Goal: Task Accomplishment & Management: Manage account settings

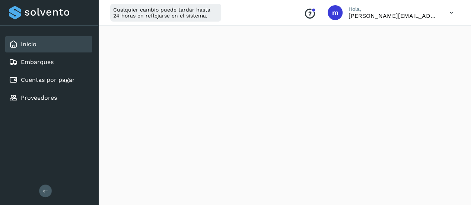
scroll to position [128, 0]
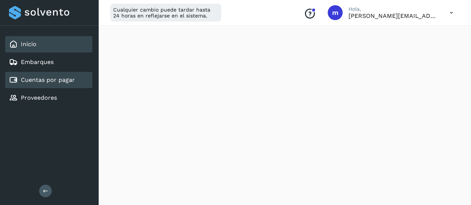
click at [50, 80] on link "Cuentas por pagar" at bounding box center [48, 79] width 54 height 7
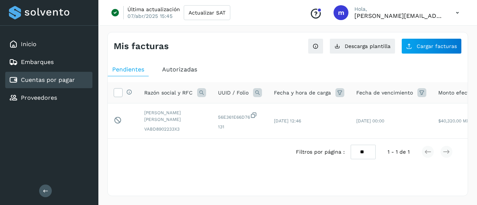
scroll to position [0, 126]
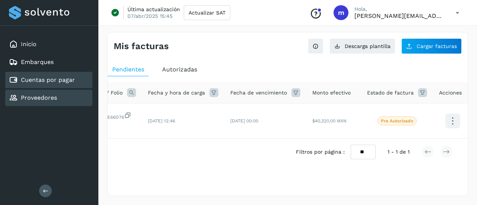
click at [52, 100] on link "Proveedores" at bounding box center [39, 97] width 36 height 7
click at [56, 76] on div "Cuentas por pagar" at bounding box center [42, 80] width 66 height 9
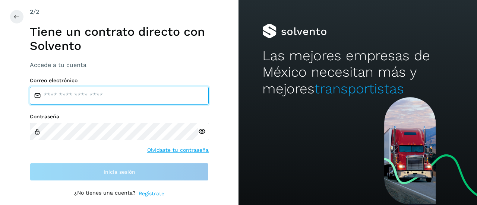
click at [98, 88] on input "email" at bounding box center [119, 96] width 179 height 18
type input "**********"
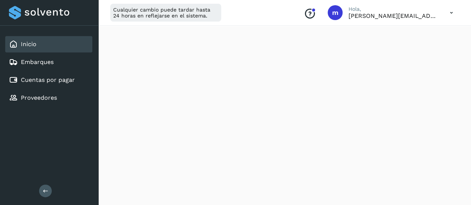
scroll to position [177, 0]
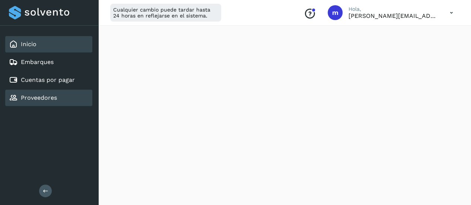
click at [50, 98] on link "Proveedores" at bounding box center [39, 97] width 36 height 7
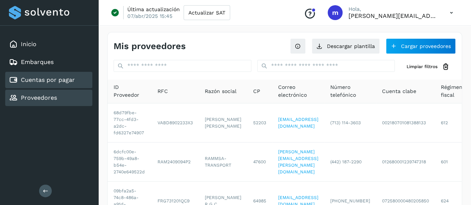
click at [50, 83] on div "Cuentas por pagar" at bounding box center [42, 80] width 66 height 9
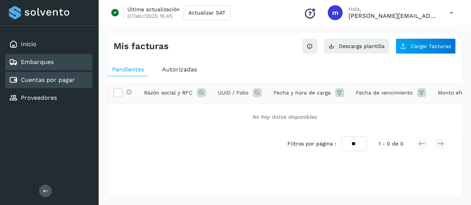
click at [40, 60] on link "Embarques" at bounding box center [37, 61] width 33 height 7
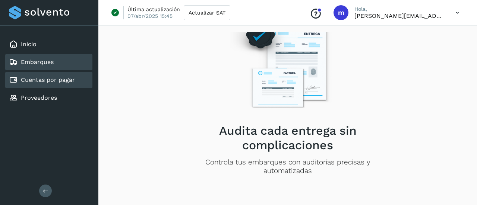
click at [34, 79] on link "Cuentas por pagar" at bounding box center [48, 79] width 54 height 7
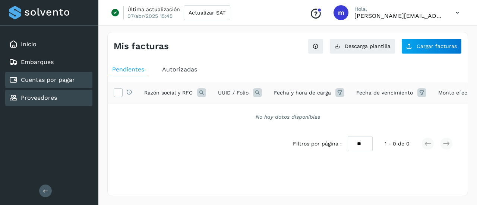
click at [45, 96] on link "Proveedores" at bounding box center [39, 97] width 36 height 7
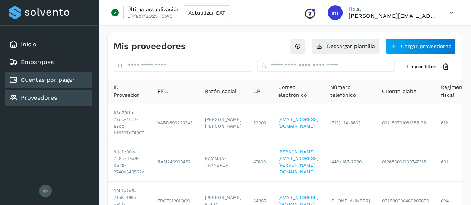
click at [42, 79] on link "Cuentas por pagar" at bounding box center [48, 79] width 54 height 7
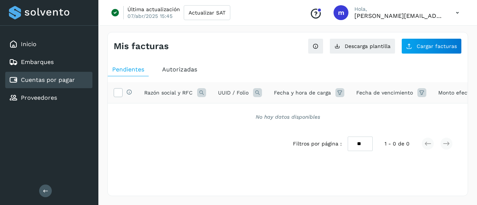
click at [180, 69] on span "Autorizadas" at bounding box center [179, 69] width 35 height 7
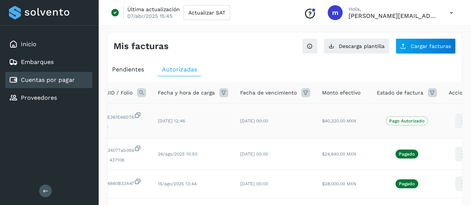
scroll to position [0, 122]
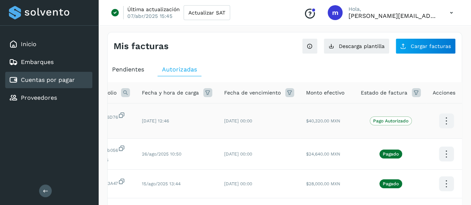
click at [441, 114] on icon at bounding box center [447, 121] width 18 height 18
click at [301, 76] on div at bounding box center [235, 102] width 471 height 205
click at [441, 148] on icon at bounding box center [447, 155] width 18 height 18
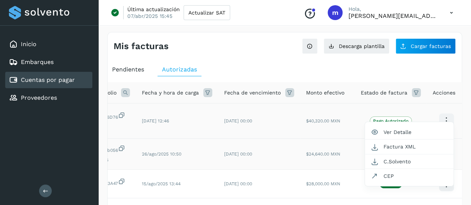
click at [270, 70] on div at bounding box center [235, 102] width 471 height 205
